Goal: Communication & Community: Answer question/provide support

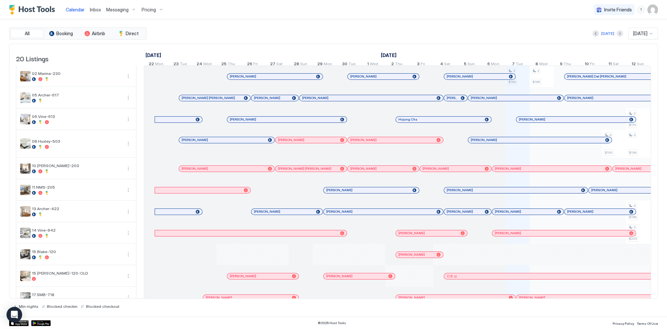
scroll to position [0, 362]
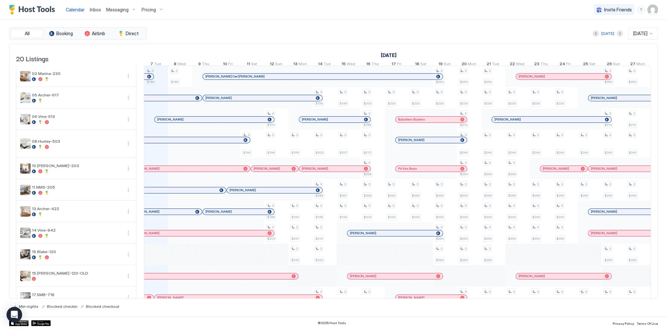
scroll to position [0, 362]
click at [393, 16] on div "Calendar Inbox Messaging Pricing Invite Friends SG" at bounding box center [333, 10] width 667 height 20
click at [369, 38] on div "Today Oct 2025" at bounding box center [403, 34] width 510 height 12
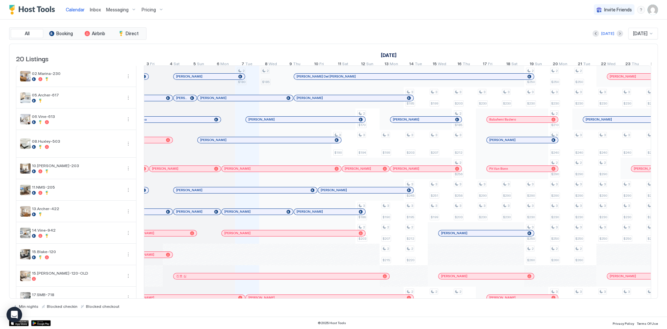
scroll to position [0, 258]
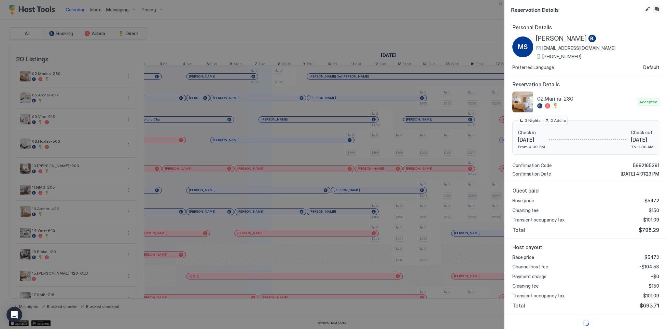
click at [657, 8] on button "Inbox" at bounding box center [657, 9] width 8 height 8
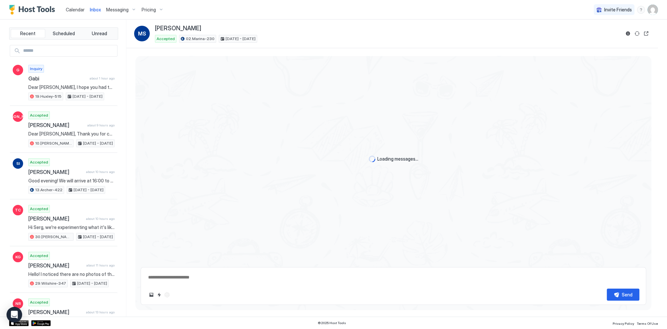
scroll to position [1231, 0]
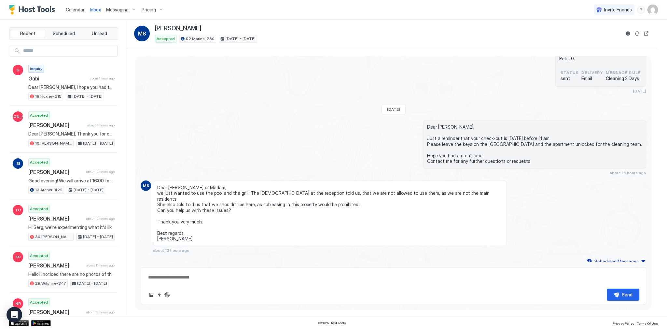
click at [478, 127] on span "Dear Matthias, Just a reminder that your check-out is tomorrow before 11 am. Pl…" at bounding box center [534, 144] width 215 height 40
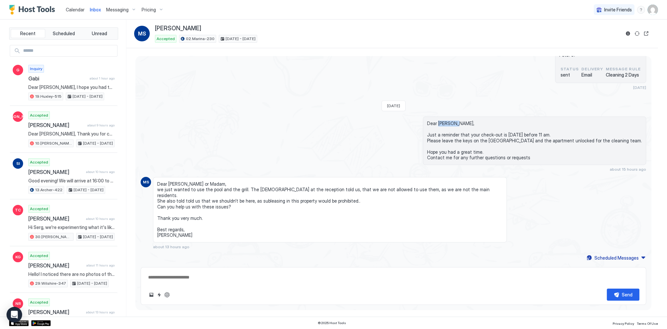
click at [478, 127] on span "Dear Matthias, Just a reminder that your check-out is tomorrow before 11 am. Pl…" at bounding box center [534, 141] width 215 height 40
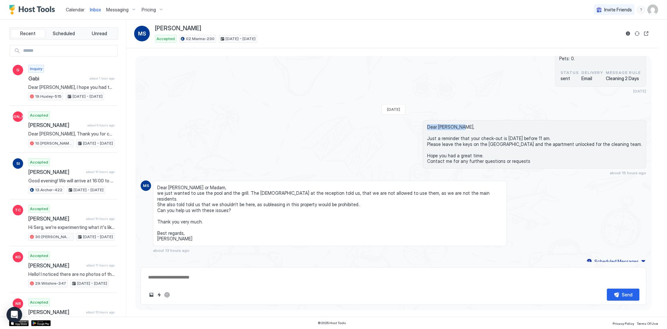
click at [478, 127] on span "Dear Matthias, Just a reminder that your check-out is tomorrow before 11 am. Pl…" at bounding box center [534, 144] width 215 height 40
copy span "Dear Matthias,"
click at [226, 282] on textarea at bounding box center [394, 277] width 492 height 12
paste textarea "**********"
type textarea "*"
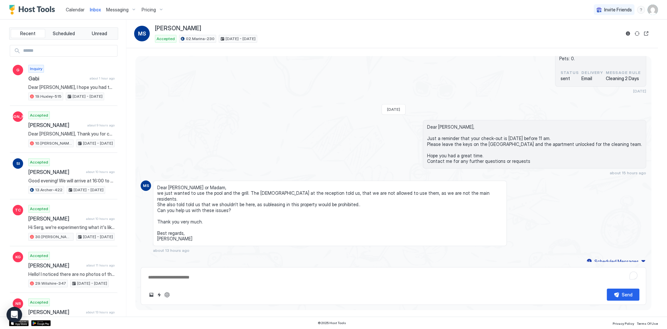
type textarea "**********"
type textarea "*"
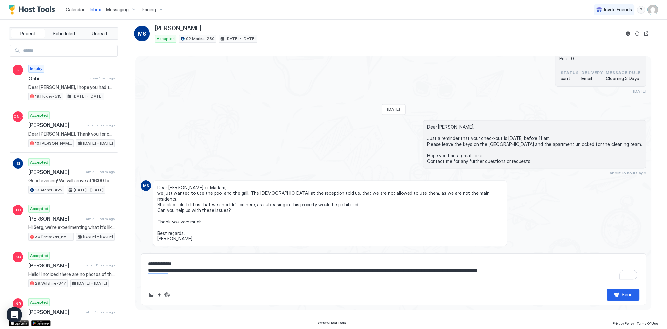
type textarea "**********"
click at [318, 73] on div "Здравствуйте! Нужна будет уборка Tue, October 7th. Apartment: 02.Marina-230. Вы…" at bounding box center [394, 58] width 506 height 71
type textarea "*"
click at [381, 38] on div "Accepted 02.Marina-230 Oct 4 - 7, 2025" at bounding box center [387, 39] width 465 height 8
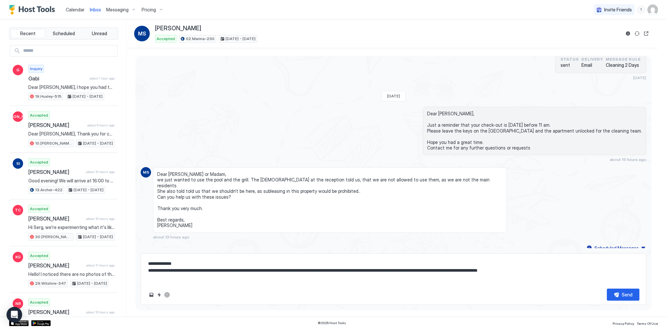
scroll to position [1294, 0]
type textarea "*"
